Goal: Task Accomplishment & Management: Use online tool/utility

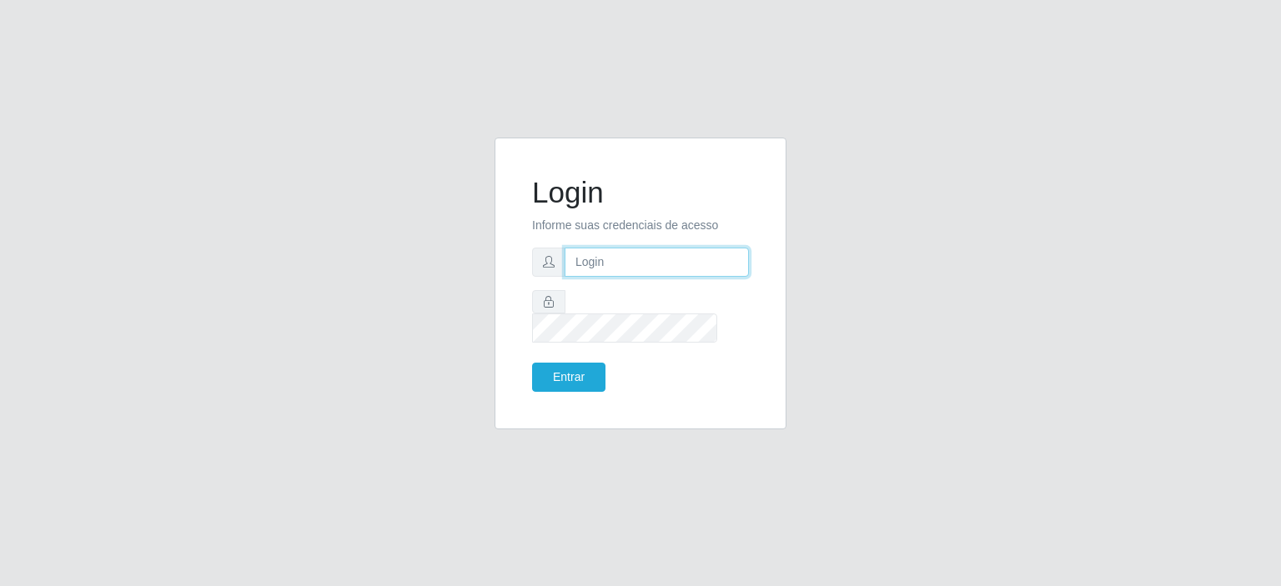
click at [623, 277] on input "text" at bounding box center [657, 262] width 184 height 29
type input "[EMAIL_ADDRESS][PERSON_NAME][DOMAIN_NAME]"
click at [532, 363] on button "Entrar" at bounding box center [568, 377] width 73 height 29
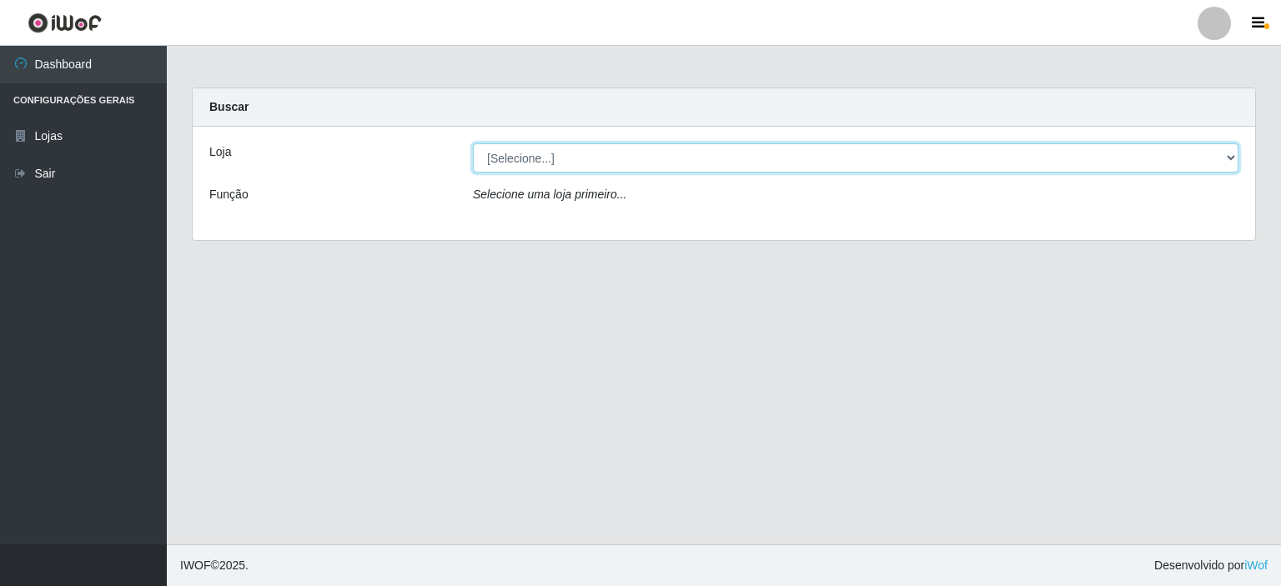
click at [716, 159] on select "[Selecione...] Corte Fácil - Unidade Planalto" at bounding box center [856, 157] width 766 height 29
select select "202"
click at [473, 143] on select "[Selecione...] Corte Fácil - Unidade Planalto" at bounding box center [856, 157] width 766 height 29
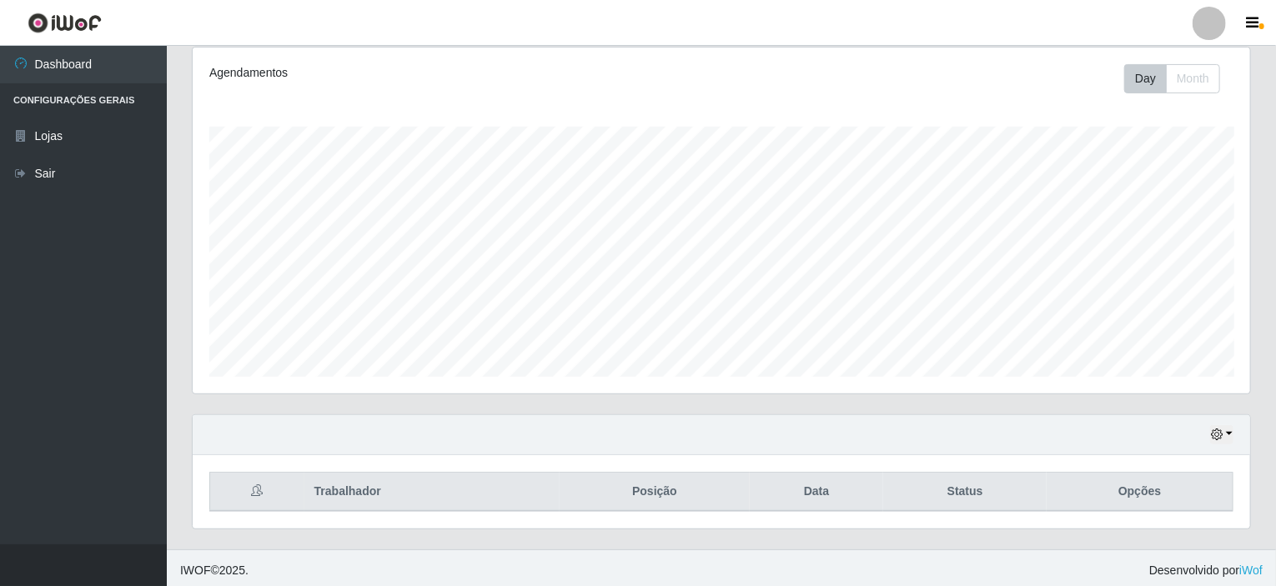
scroll to position [221, 0]
click at [1218, 428] on icon "button" at bounding box center [1217, 433] width 12 height 12
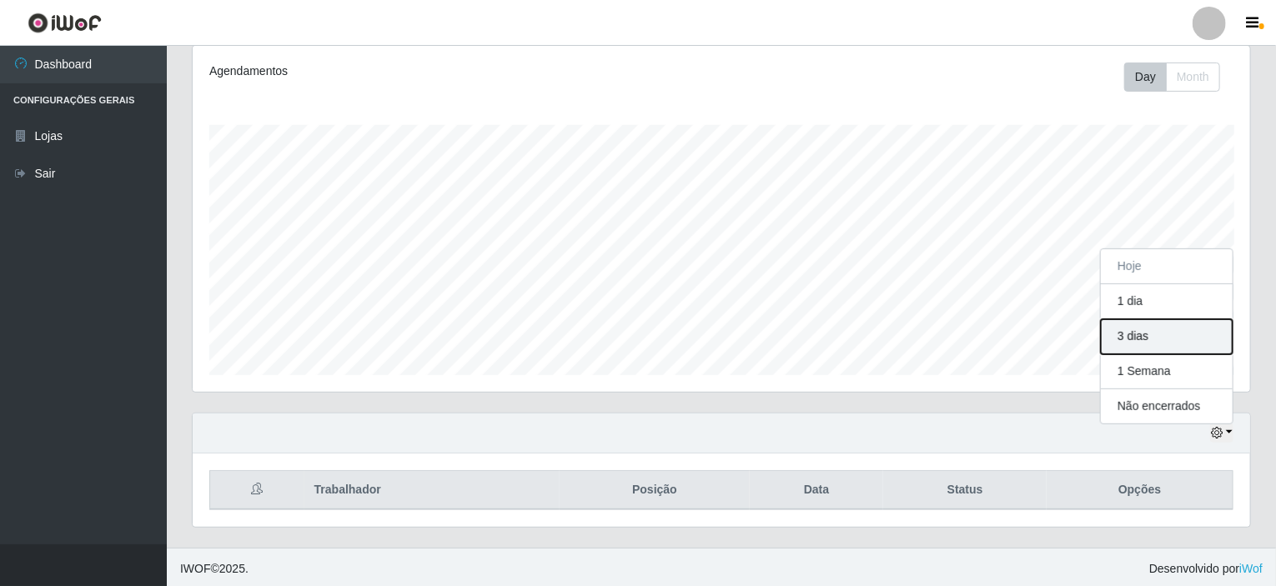
click at [1152, 323] on button "3 dias" at bounding box center [1167, 336] width 132 height 35
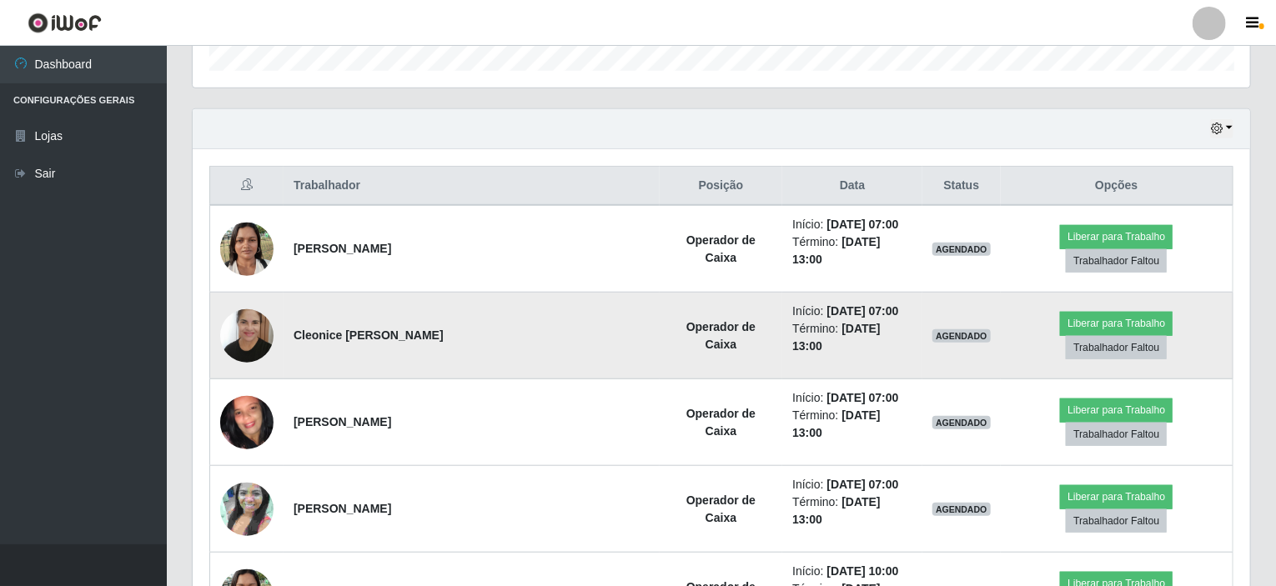
scroll to position [555, 0]
